Goal: Information Seeking & Learning: Learn about a topic

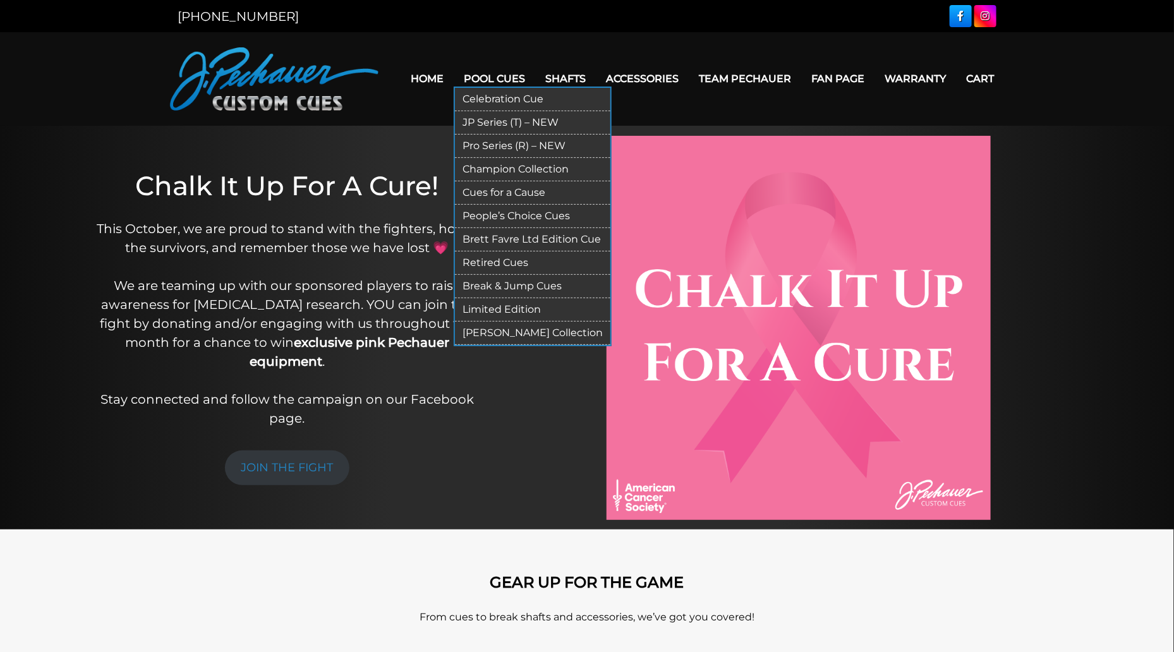
click at [519, 190] on link "Cues for a Cause" at bounding box center [532, 192] width 155 height 23
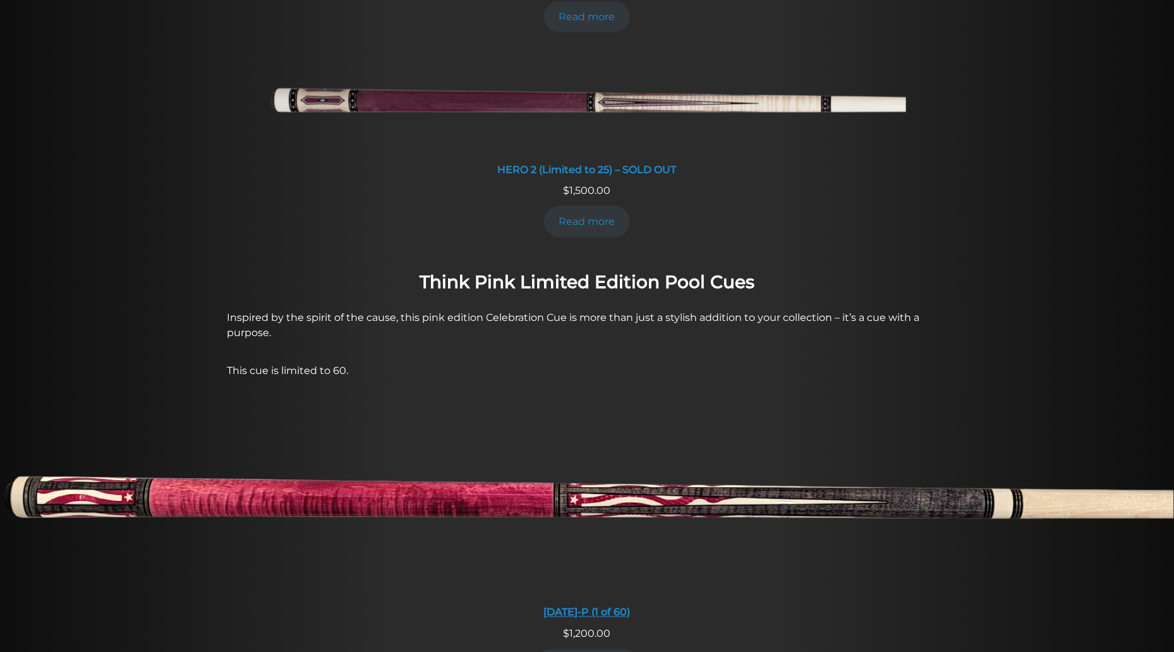
scroll to position [767, 0]
